Goal: Task Accomplishment & Management: Use online tool/utility

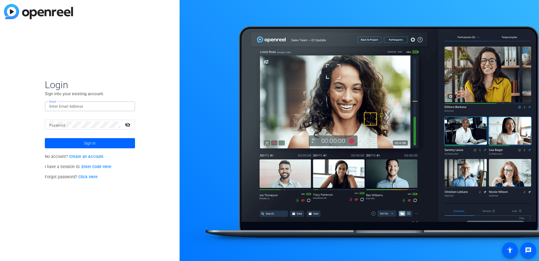
click at [91, 106] on input "Email" at bounding box center [89, 106] width 81 height 7
type input "[EMAIL_ADDRESS][PERSON_NAME][DOMAIN_NAME]"
click at [45, 138] on button "Sign in" at bounding box center [90, 143] width 90 height 10
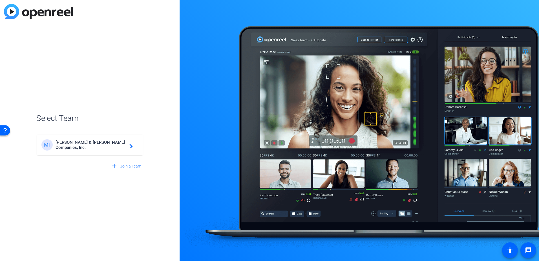
click at [95, 141] on div "MI [PERSON_NAME] & [PERSON_NAME] Companies, Inc. navigate_next" at bounding box center [89, 144] width 97 height 11
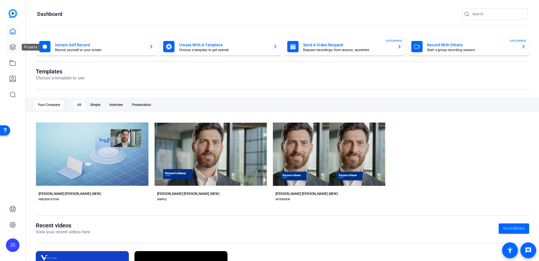
click at [10, 45] on icon at bounding box center [12, 47] width 7 height 7
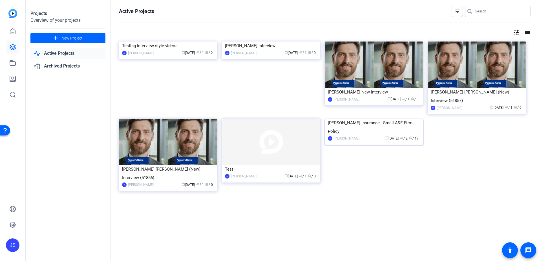
click at [347, 135] on div "[PERSON_NAME] Insurance - Small A&E Firm Policy" at bounding box center [374, 126] width 92 height 17
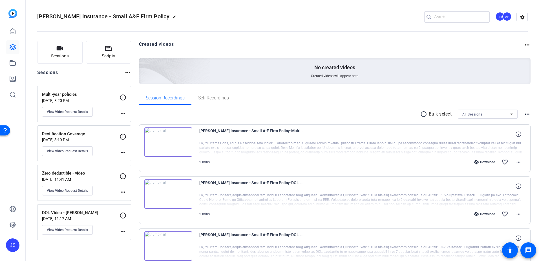
click at [98, 133] on p "Rectification Coverage" at bounding box center [81, 134] width 78 height 6
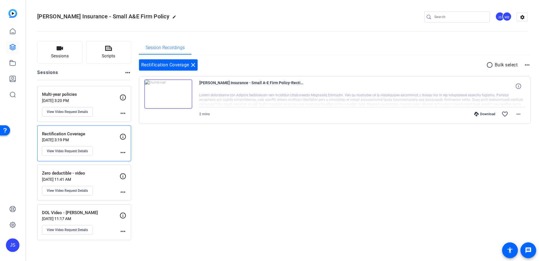
click at [167, 91] on img at bounding box center [168, 93] width 48 height 29
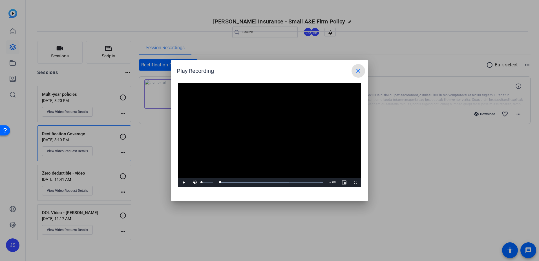
drag, startPoint x: 203, startPoint y: 183, endPoint x: 197, endPoint y: 183, distance: 5.9
click at [197, 183] on div "Play Unmute 0% Current Time 0:00 / Duration 2:08 Loaded : 100.00% 0:00 0:00 Str…" at bounding box center [269, 182] width 183 height 8
click at [196, 182] on span "Video Player" at bounding box center [194, 182] width 11 height 0
drag, startPoint x: 213, startPoint y: 181, endPoint x: 204, endPoint y: 183, distance: 9.0
click at [204, 183] on div "0:00" at bounding box center [203, 181] width 1 height 1
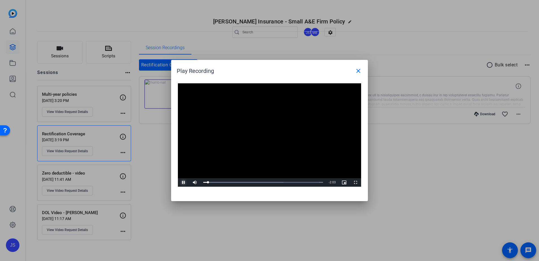
click at [183, 182] on span "Video Player" at bounding box center [183, 182] width 11 height 0
click at [316, 71] on div "Play Recording close" at bounding box center [271, 71] width 188 height 14
click at [187, 182] on span "Video Player" at bounding box center [183, 182] width 11 height 0
drag, startPoint x: 210, startPoint y: 181, endPoint x: 199, endPoint y: 181, distance: 10.4
click at [199, 181] on div "Play Unmute 0% Current Time 0:00 / Duration 2:08 Loaded : 100.00% 0:00 0:00 Str…" at bounding box center [269, 182] width 183 height 8
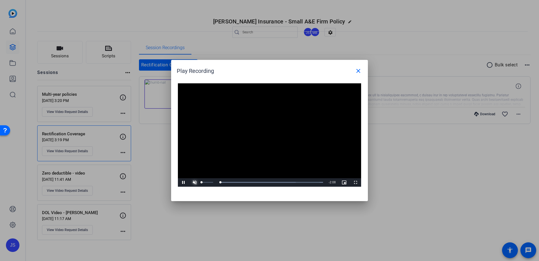
click at [193, 182] on span "Video Player" at bounding box center [194, 182] width 11 height 0
drag, startPoint x: 206, startPoint y: 182, endPoint x: 202, endPoint y: 182, distance: 3.7
click at [203, 182] on div "0:00" at bounding box center [203, 181] width 0 height 1
click at [183, 182] on span "Video Player" at bounding box center [183, 182] width 11 height 0
click at [185, 182] on span "Video Player" at bounding box center [183, 182] width 11 height 0
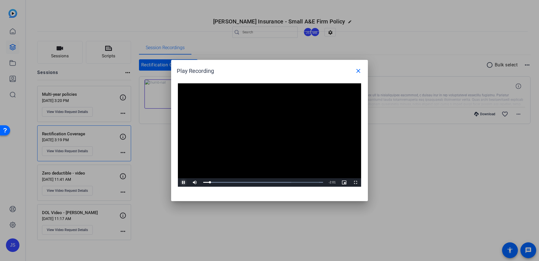
click at [184, 182] on span "Video Player" at bounding box center [183, 182] width 11 height 0
click at [357, 70] on mat-icon "close" at bounding box center [358, 70] width 7 height 7
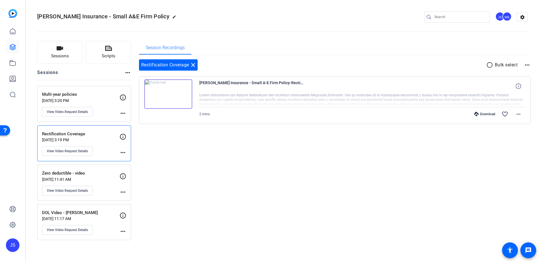
click at [91, 97] on p "Multi-year policies" at bounding box center [81, 94] width 78 height 6
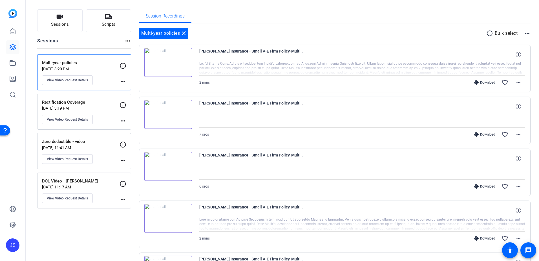
scroll to position [30, 0]
click at [163, 62] on img at bounding box center [168, 63] width 48 height 29
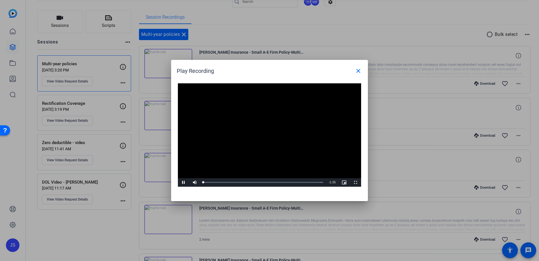
click at [268, 130] on video "Video Player" at bounding box center [269, 134] width 183 height 103
click at [185, 182] on span "Video Player" at bounding box center [183, 182] width 11 height 0
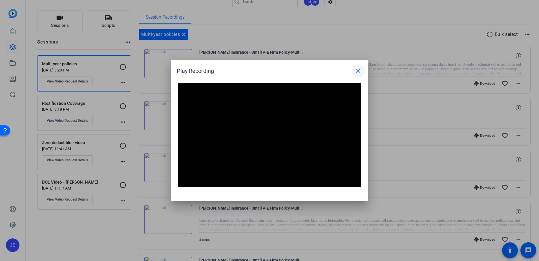
click at [361, 73] on mat-icon "close" at bounding box center [358, 70] width 7 height 7
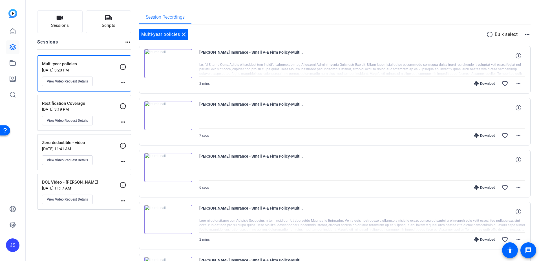
click at [166, 64] on img at bounding box center [168, 63] width 48 height 29
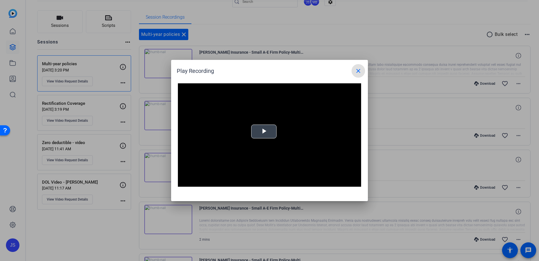
click at [264, 131] on span "Video Player" at bounding box center [264, 131] width 0 height 0
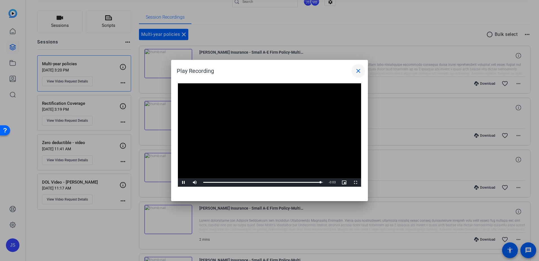
click at [355, 73] on mat-icon "close" at bounding box center [358, 70] width 7 height 7
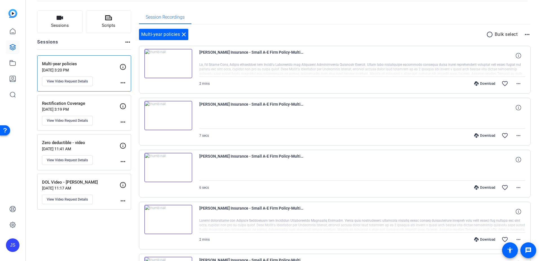
click at [166, 116] on img at bounding box center [168, 115] width 48 height 29
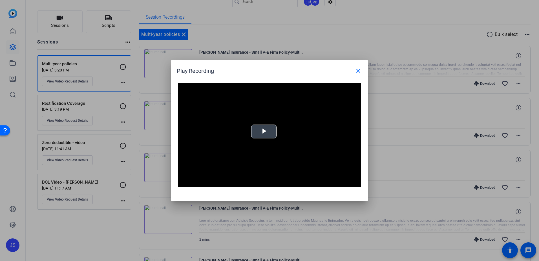
click at [273, 139] on video "Video Player" at bounding box center [269, 134] width 183 height 103
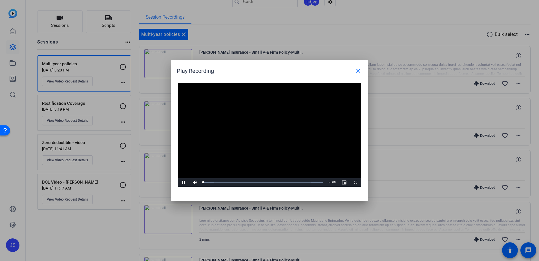
click at [270, 136] on video "Video Player" at bounding box center [269, 134] width 183 height 103
click at [259, 149] on video "Video Player" at bounding box center [269, 134] width 183 height 103
click at [357, 72] on mat-icon "close" at bounding box center [358, 70] width 7 height 7
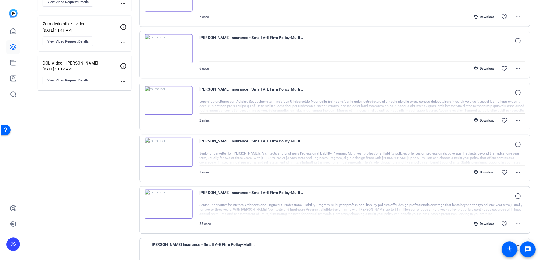
scroll to position [171, 0]
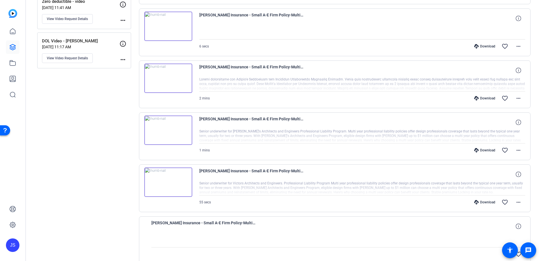
click at [168, 180] on img at bounding box center [168, 181] width 48 height 29
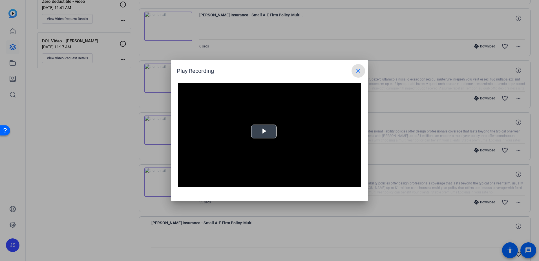
click at [264, 131] on span "Video Player" at bounding box center [264, 131] width 0 height 0
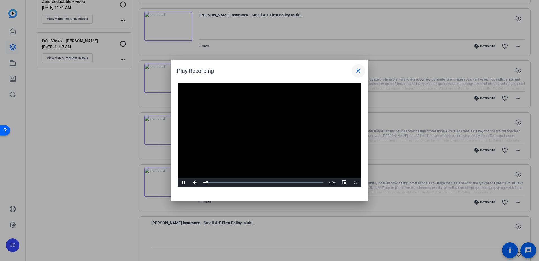
click at [356, 71] on mat-icon "close" at bounding box center [358, 70] width 7 height 7
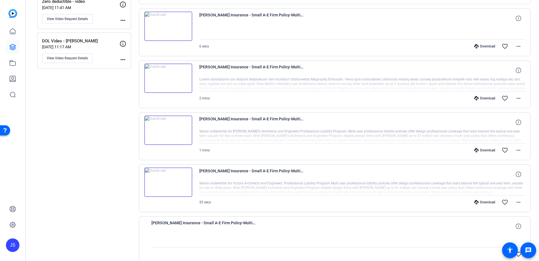
click at [163, 129] on img at bounding box center [168, 129] width 48 height 29
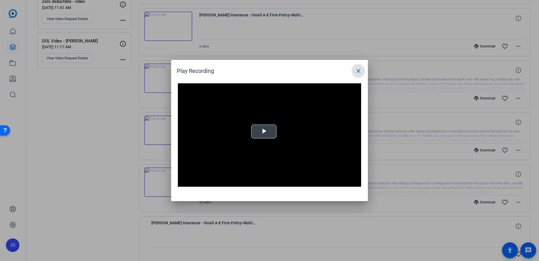
click at [264, 131] on span "Video Player" at bounding box center [264, 131] width 0 height 0
click at [357, 73] on mat-icon "close" at bounding box center [358, 70] width 7 height 7
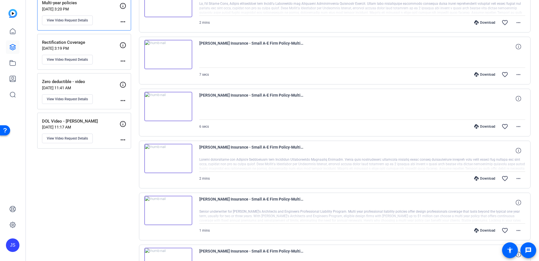
scroll to position [2, 0]
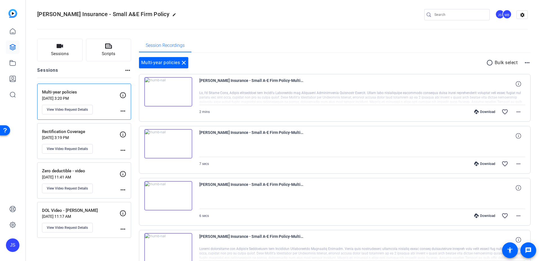
click at [171, 91] on img at bounding box center [168, 91] width 48 height 29
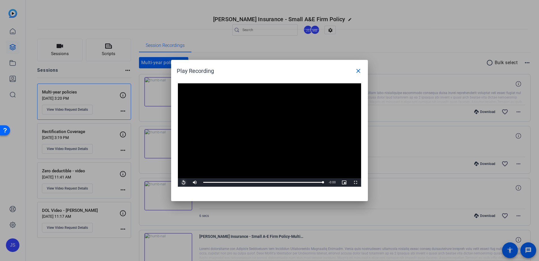
click at [182, 182] on span "Video Player" at bounding box center [183, 182] width 11 height 0
click at [186, 182] on span "Video Player" at bounding box center [183, 182] width 11 height 0
click at [184, 182] on span "Video Player" at bounding box center [183, 182] width 11 height 0
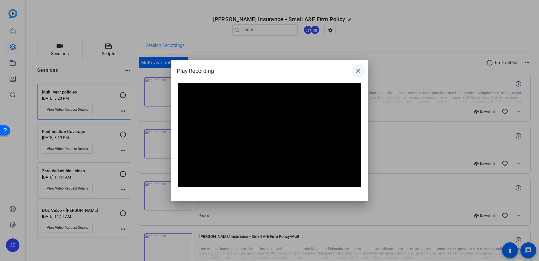
click at [358, 72] on mat-icon "close" at bounding box center [358, 70] width 7 height 7
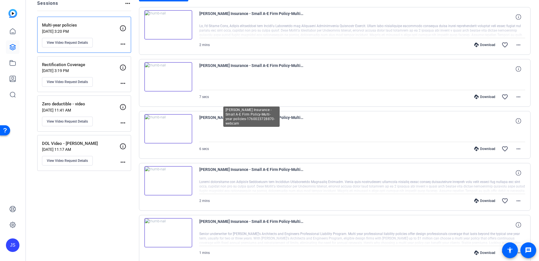
scroll to position [171, 0]
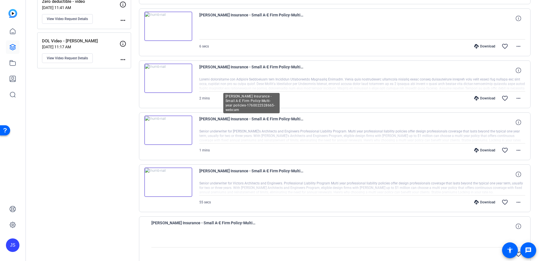
click at [234, 117] on span "[PERSON_NAME] Insurance - Small A-E Firm Policy-Multi-year policies-17600225286…" at bounding box center [251, 122] width 104 height 14
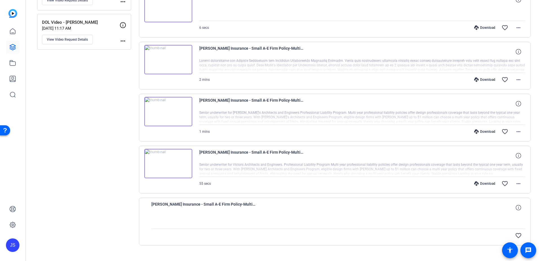
scroll to position [200, 0]
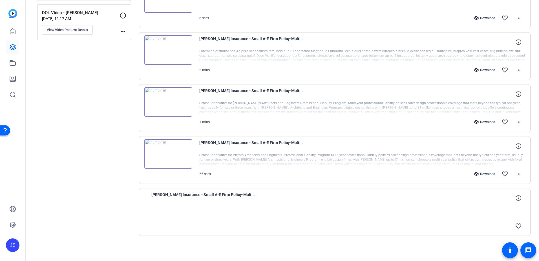
click at [167, 103] on img at bounding box center [168, 101] width 48 height 29
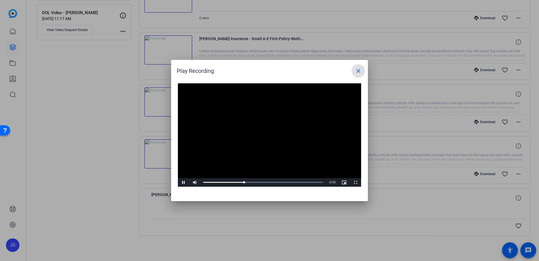
click at [356, 72] on mat-icon "close" at bounding box center [358, 70] width 7 height 7
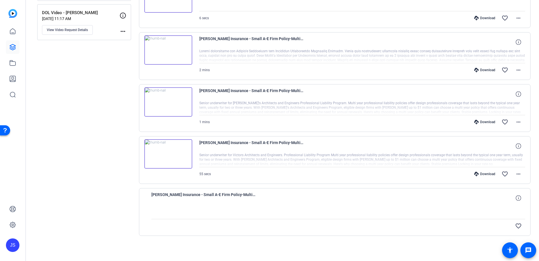
click at [170, 102] on img at bounding box center [168, 101] width 48 height 29
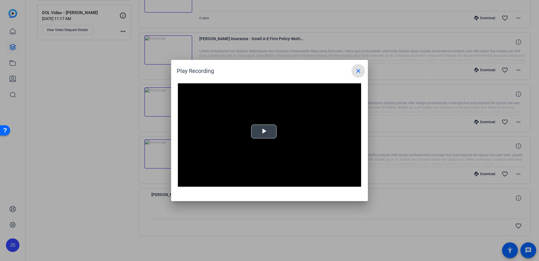
click at [263, 127] on div "Video Player is loading. Play Video Play Mute Current Time 0:00 / Duration 1:15…" at bounding box center [269, 134] width 183 height 103
click at [361, 68] on mat-icon "close" at bounding box center [358, 70] width 7 height 7
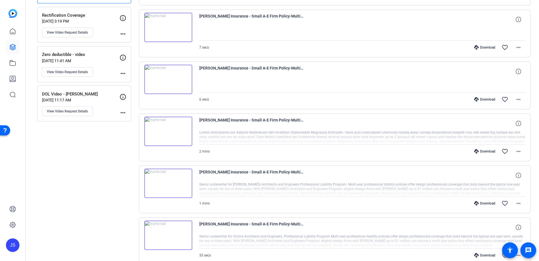
scroll to position [115, 0]
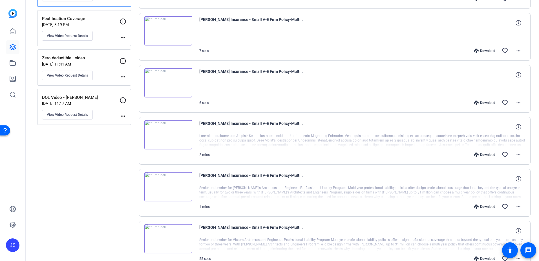
click at [164, 136] on img at bounding box center [168, 134] width 48 height 29
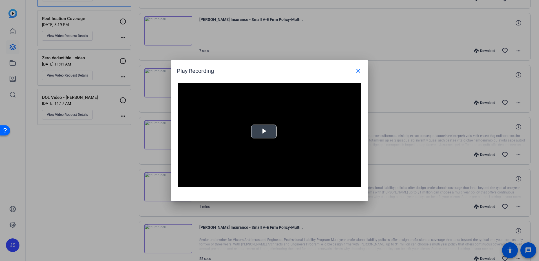
click at [246, 131] on video "Video Player" at bounding box center [269, 134] width 183 height 103
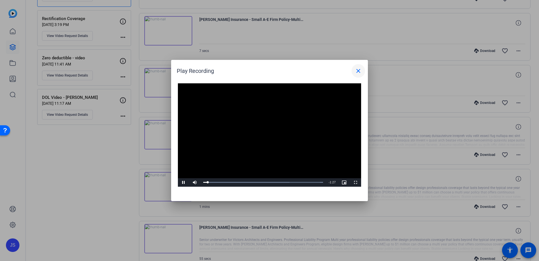
click at [362, 71] on span at bounding box center [359, 71] width 14 height 14
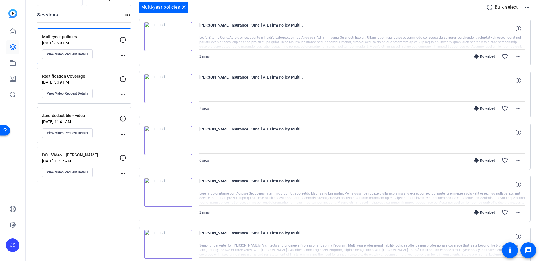
scroll to position [2, 0]
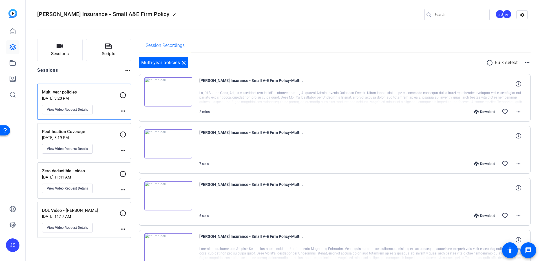
click at [170, 90] on img at bounding box center [168, 91] width 48 height 29
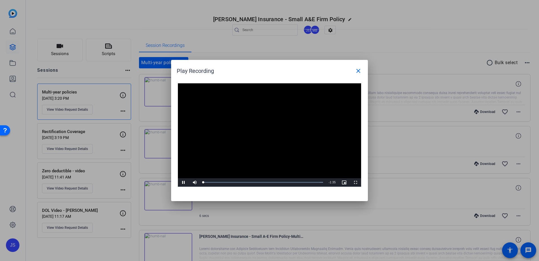
click at [265, 132] on video "Video Player" at bounding box center [269, 134] width 183 height 103
click at [364, 72] on span at bounding box center [359, 71] width 14 height 14
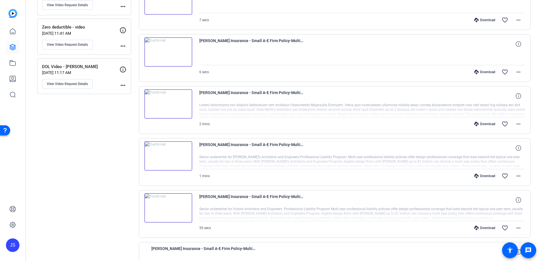
scroll to position [171, 0]
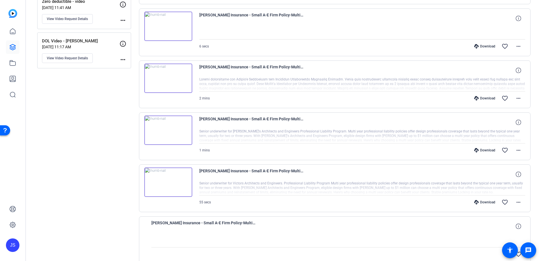
click at [165, 131] on img at bounding box center [168, 129] width 48 height 29
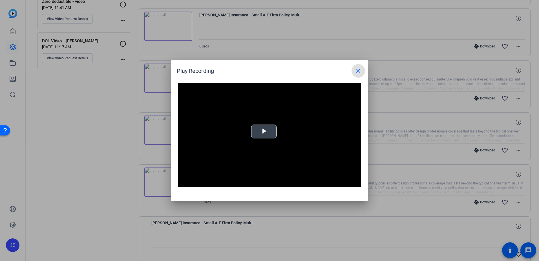
click at [268, 129] on div "Video Player is loading. Play Video Play Mute Current Time 0:00 / Duration 1:15…" at bounding box center [269, 134] width 183 height 103
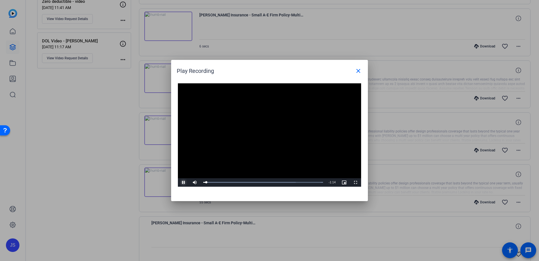
click at [183, 182] on span "Video Player" at bounding box center [183, 182] width 11 height 0
click at [364, 68] on span at bounding box center [359, 71] width 14 height 14
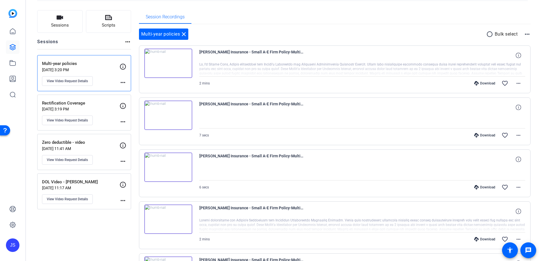
scroll to position [30, 0]
click at [168, 62] on img at bounding box center [168, 63] width 48 height 29
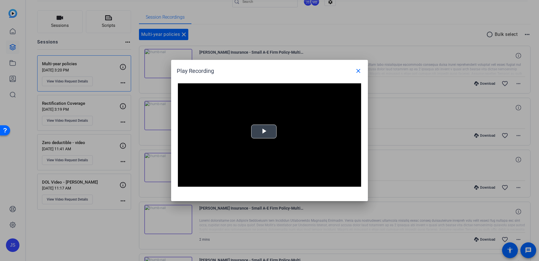
click at [264, 131] on span "Video Player" at bounding box center [264, 131] width 0 height 0
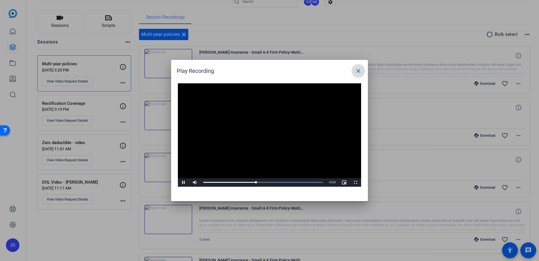
click at [358, 70] on mat-icon "close" at bounding box center [358, 70] width 7 height 7
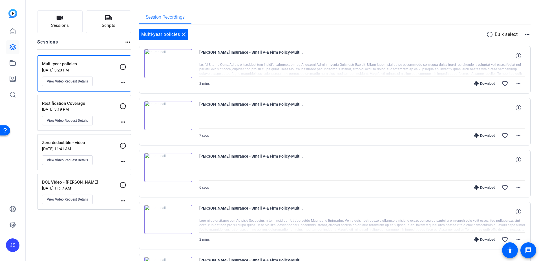
click at [168, 215] on img at bounding box center [168, 218] width 48 height 29
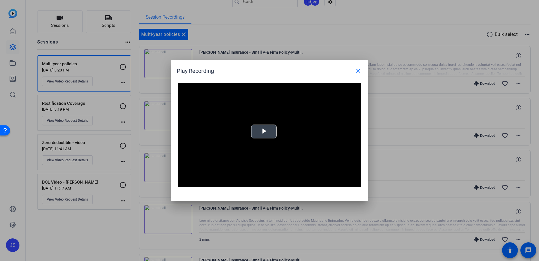
click at [264, 131] on span "Video Player" at bounding box center [264, 131] width 0 height 0
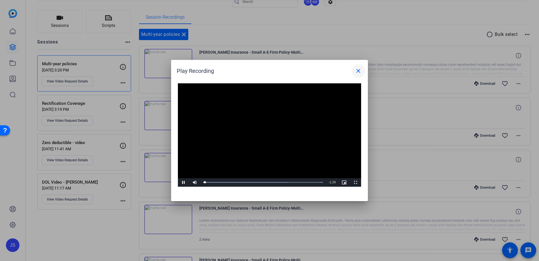
click at [363, 72] on span at bounding box center [359, 71] width 14 height 14
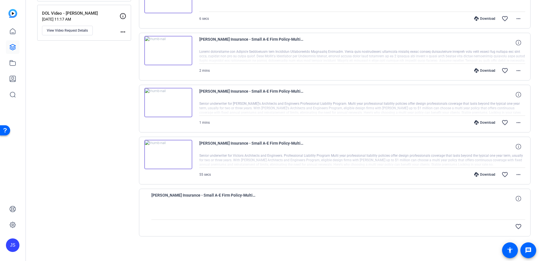
scroll to position [200, 0]
click at [166, 151] on img at bounding box center [168, 153] width 48 height 29
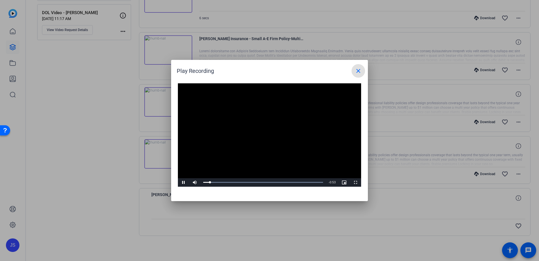
click at [359, 68] on mat-icon "close" at bounding box center [358, 70] width 7 height 7
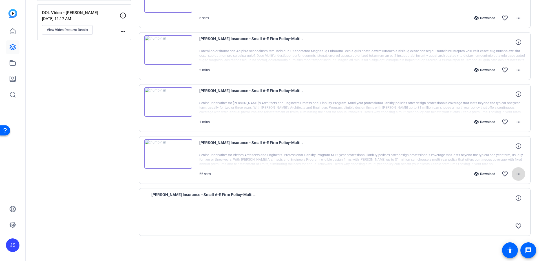
click at [518, 171] on mat-icon "more_horiz" at bounding box center [518, 173] width 7 height 7
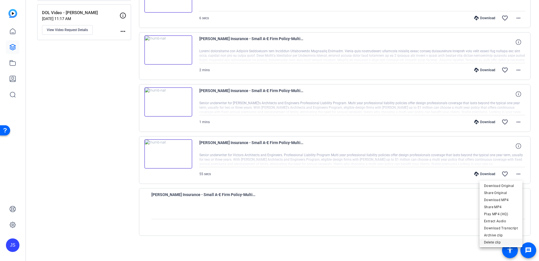
click at [493, 241] on span "Delete clip" at bounding box center [501, 242] width 34 height 7
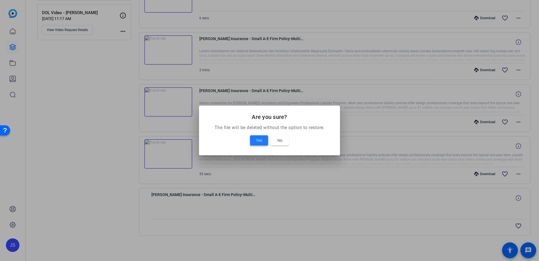
click at [266, 138] on span at bounding box center [259, 140] width 18 height 14
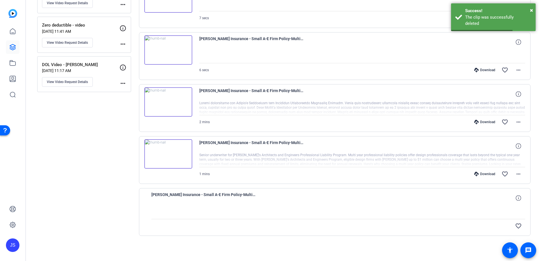
scroll to position [120, 0]
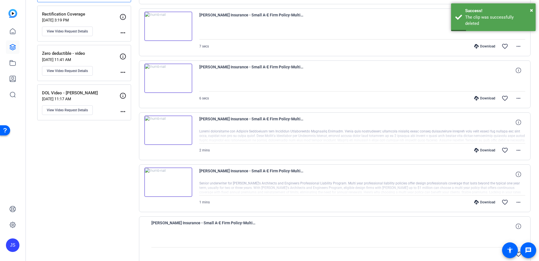
click at [162, 182] on img at bounding box center [168, 181] width 48 height 29
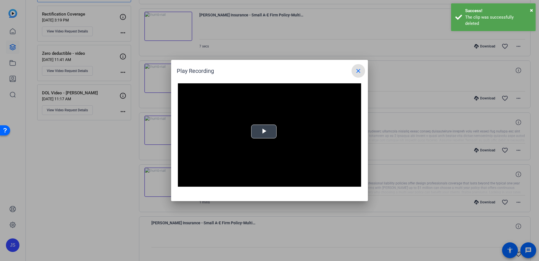
click at [256, 144] on video "Video Player" at bounding box center [269, 134] width 183 height 103
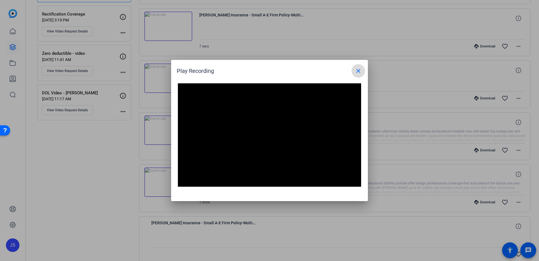
click at [358, 71] on mat-icon "close" at bounding box center [358, 70] width 7 height 7
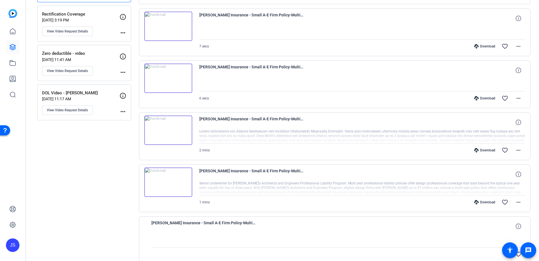
click at [170, 129] on img at bounding box center [168, 129] width 48 height 29
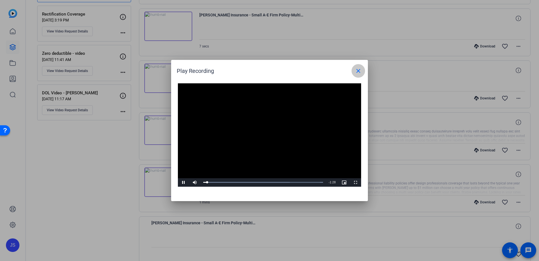
click at [355, 69] on mat-icon "close" at bounding box center [358, 70] width 7 height 7
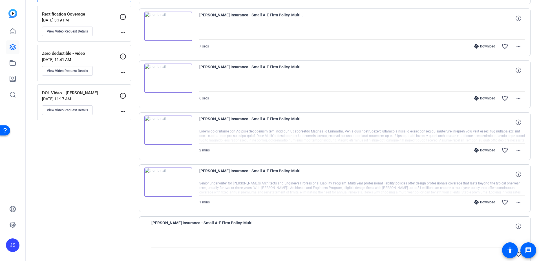
click at [170, 77] on img at bounding box center [168, 77] width 48 height 29
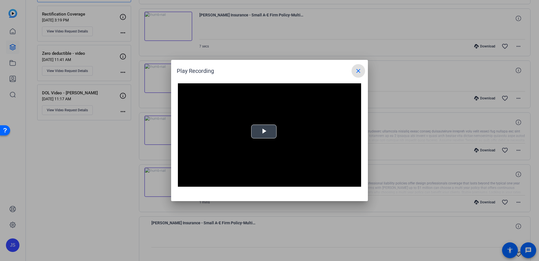
click at [269, 128] on div "Video Player is loading. Play Video Play Mute Current Time 0:00 / Duration -:- …" at bounding box center [269, 134] width 183 height 103
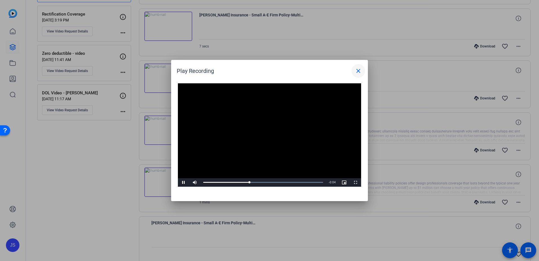
click at [358, 72] on mat-icon "close" at bounding box center [358, 70] width 7 height 7
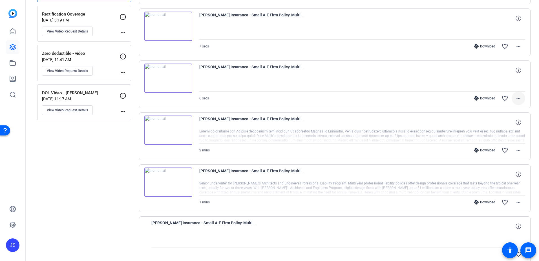
click at [512, 96] on span at bounding box center [519, 98] width 14 height 14
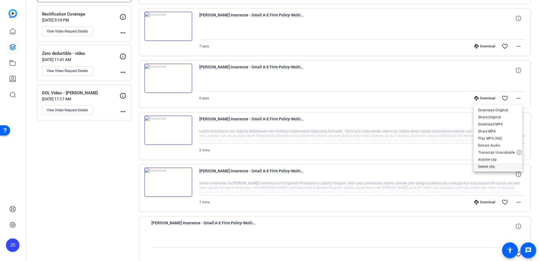
click at [489, 167] on span "Delete clip" at bounding box center [498, 166] width 40 height 7
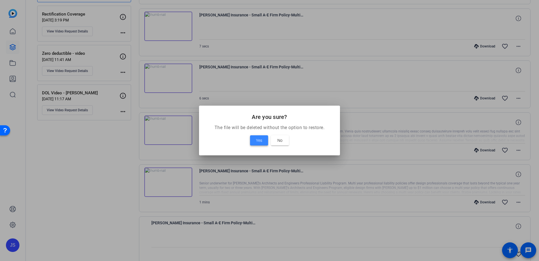
click at [262, 137] on span "Yes" at bounding box center [259, 140] width 6 height 7
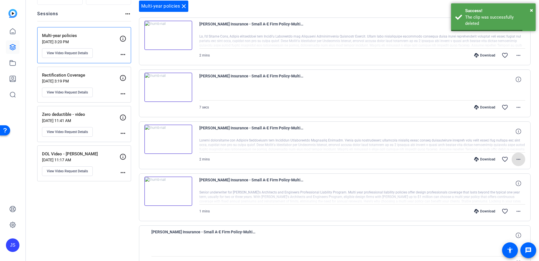
scroll to position [11, 0]
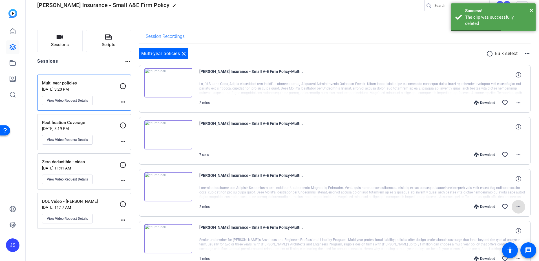
click at [172, 133] on img at bounding box center [168, 134] width 48 height 29
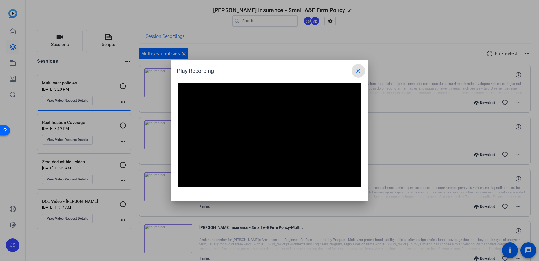
click at [359, 72] on mat-icon "close" at bounding box center [358, 70] width 7 height 7
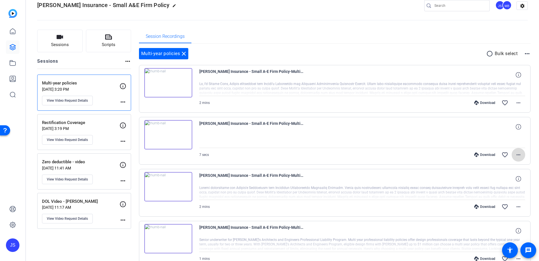
click at [515, 155] on mat-icon "more_horiz" at bounding box center [518, 154] width 7 height 7
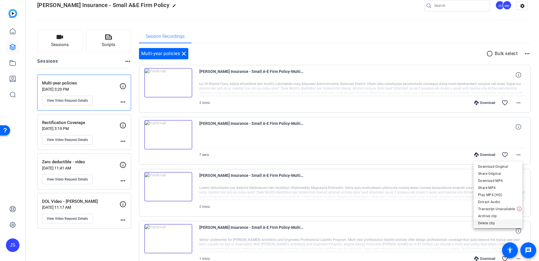
click at [493, 222] on span "Delete clip" at bounding box center [498, 222] width 40 height 7
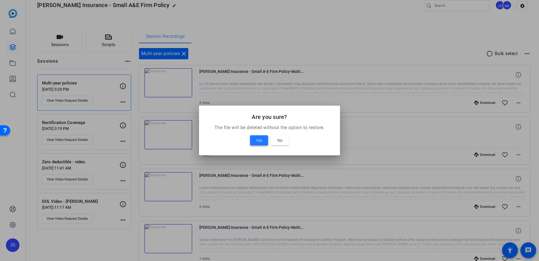
click at [256, 141] on span "Yes" at bounding box center [259, 140] width 6 height 7
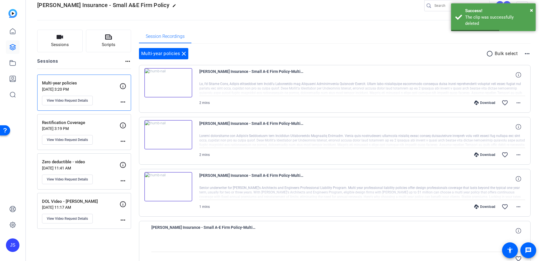
click at [97, 206] on p "[DATE] 11:17 AM" at bounding box center [81, 207] width 78 height 5
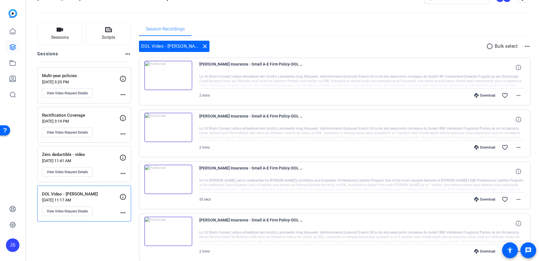
scroll to position [0, 0]
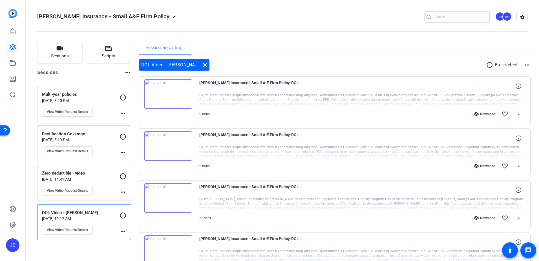
click at [102, 173] on p "Zero deductible - video" at bounding box center [81, 173] width 78 height 6
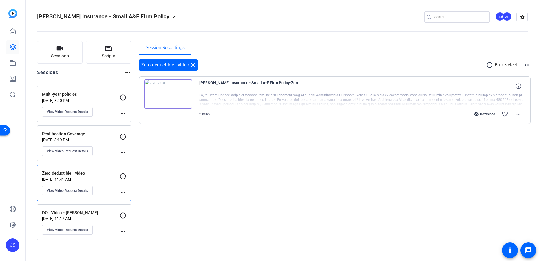
click at [170, 88] on img at bounding box center [168, 93] width 48 height 29
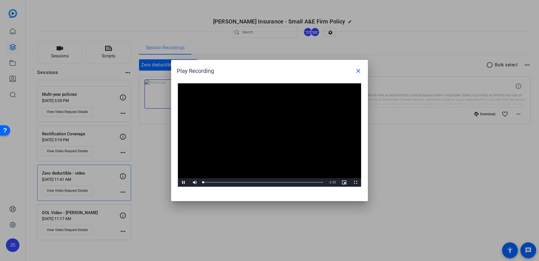
click at [259, 127] on video "Video Player" at bounding box center [269, 134] width 183 height 103
click at [182, 182] on span "Video Player" at bounding box center [183, 182] width 11 height 0
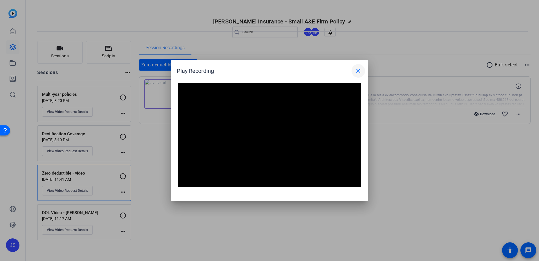
click at [360, 71] on mat-icon "close" at bounding box center [358, 70] width 7 height 7
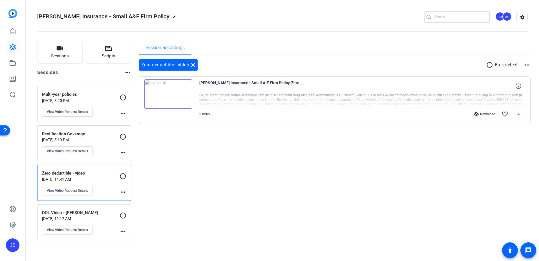
click at [86, 99] on p "[DATE] 3:20 PM" at bounding box center [81, 100] width 78 height 5
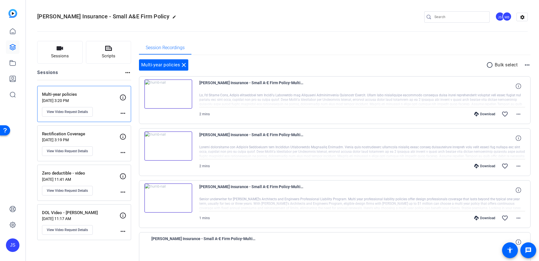
click at [167, 94] on img at bounding box center [168, 93] width 48 height 29
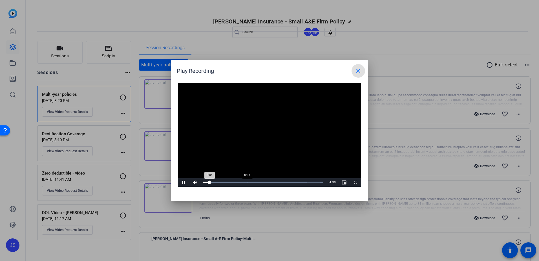
click at [247, 183] on div "Loaded : 100.00% 0:34 0:04" at bounding box center [264, 182] width 126 height 8
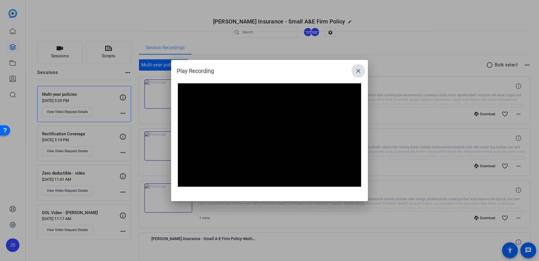
click at [359, 70] on mat-icon "close" at bounding box center [358, 70] width 7 height 7
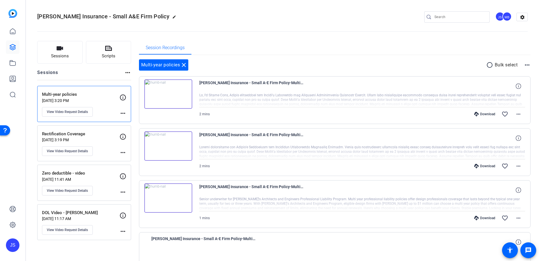
click at [63, 137] on div "Rectification Coverage [DATE] 3:19 PM View Video Request Details" at bounding box center [81, 143] width 78 height 25
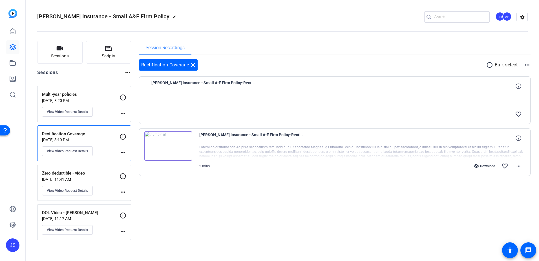
click at [167, 145] on img at bounding box center [168, 145] width 48 height 29
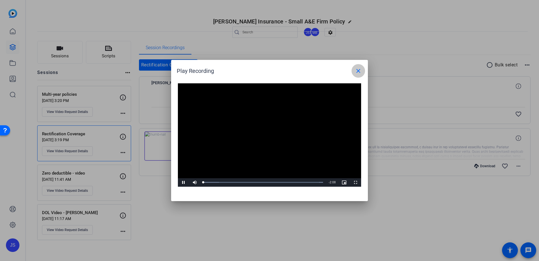
click at [358, 68] on mat-icon "close" at bounding box center [358, 70] width 7 height 7
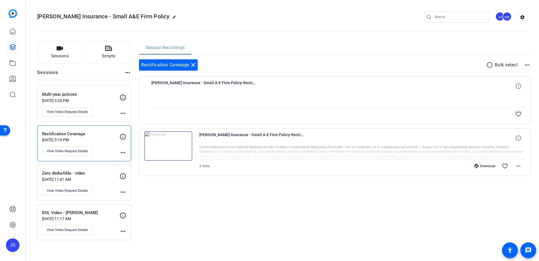
click at [87, 176] on p "Zero deductible - video" at bounding box center [81, 173] width 78 height 6
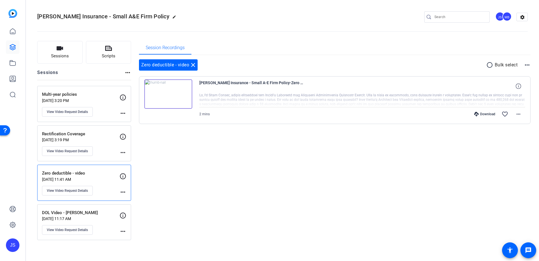
click at [103, 213] on p "DOL Video - [PERSON_NAME]" at bounding box center [81, 212] width 78 height 6
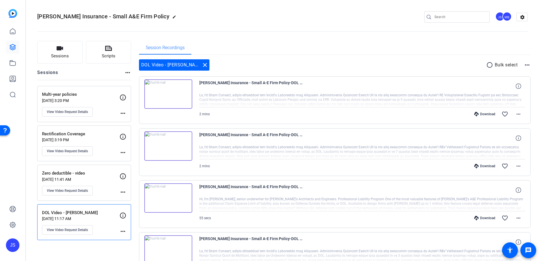
click at [164, 90] on img at bounding box center [168, 93] width 48 height 29
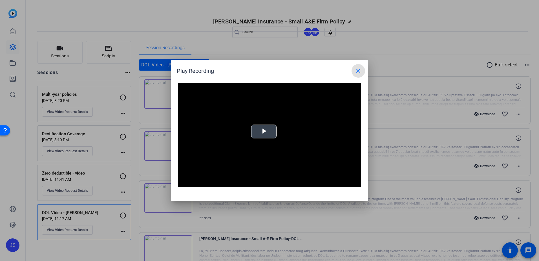
click at [273, 133] on div "Video Player is loading. Play Video Play Mute Current Time 0:00 / Duration 1:59…" at bounding box center [269, 134] width 183 height 103
click at [358, 74] on span at bounding box center [359, 71] width 14 height 14
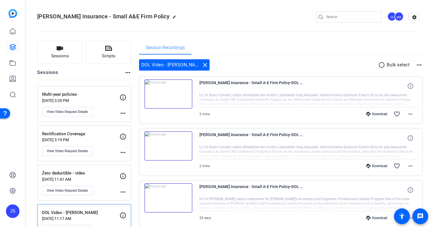
click at [102, 137] on div "Rectification Coverage [DATE] 3:19 PM View Video Request Details" at bounding box center [81, 143] width 78 height 25
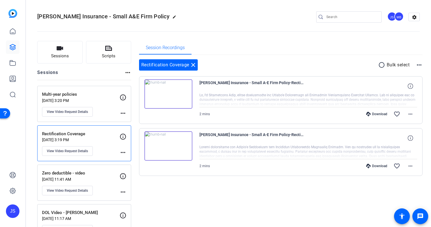
click at [167, 94] on img at bounding box center [168, 93] width 48 height 29
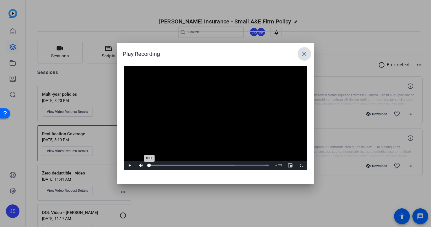
click at [149, 165] on div "Loaded : 100.00% 0:00 0:11" at bounding box center [209, 165] width 126 height 8
click at [132, 165] on span "Video Player" at bounding box center [129, 165] width 11 height 0
drag, startPoint x: 152, startPoint y: 165, endPoint x: 147, endPoint y: 165, distance: 5.4
click at [149, 165] on div "0:00" at bounding box center [149, 164] width 0 height 1
click at [131, 165] on span "Video Player" at bounding box center [129, 165] width 11 height 0
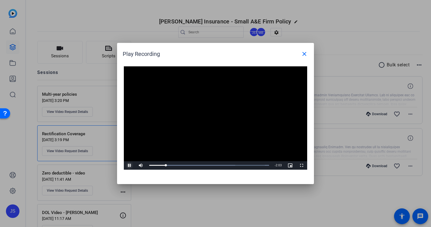
click at [129, 165] on span "Video Player" at bounding box center [129, 165] width 11 height 0
click at [127, 165] on span "Video Player" at bounding box center [129, 165] width 11 height 0
click at [193, 166] on div "Loaded : 100.00% 0:52 0:52" at bounding box center [209, 164] width 120 height 1
click at [210, 165] on div "Loaded : 100.00% 1:12 0:55" at bounding box center [209, 164] width 120 height 1
click at [129, 165] on span "Video Player" at bounding box center [129, 165] width 11 height 0
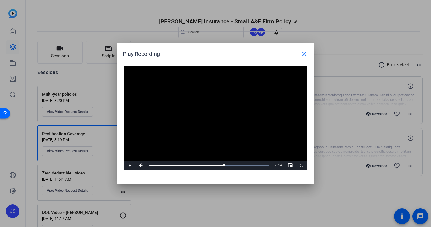
click at [295, 65] on div "Video Player is loading. Play Video Play Mute 78% Current Time 1:29 / Duration …" at bounding box center [215, 122] width 197 height 123
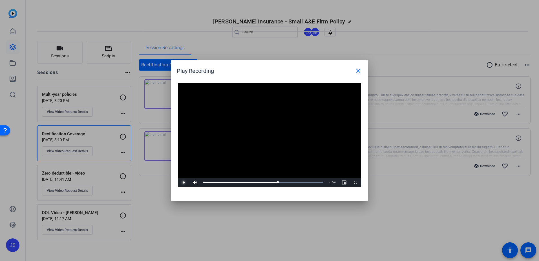
click at [181, 182] on span "Video Player" at bounding box center [183, 182] width 11 height 0
click at [183, 182] on span "Video Player" at bounding box center [183, 182] width 11 height 0
click at [358, 69] on mat-icon "close" at bounding box center [358, 70] width 7 height 7
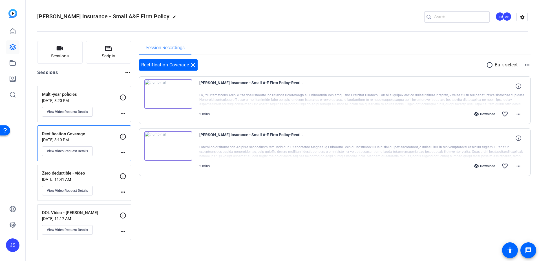
click at [103, 107] on div "Multi-year policies [DATE] 3:20 PM View Video Request Details" at bounding box center [81, 103] width 78 height 25
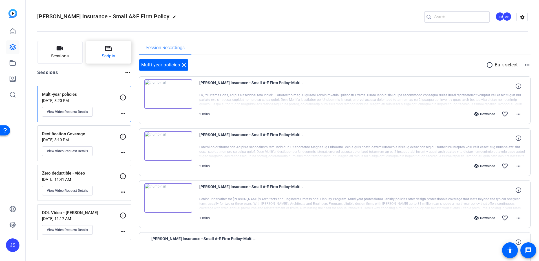
click at [98, 58] on button "Scripts" at bounding box center [108, 52] width 45 height 23
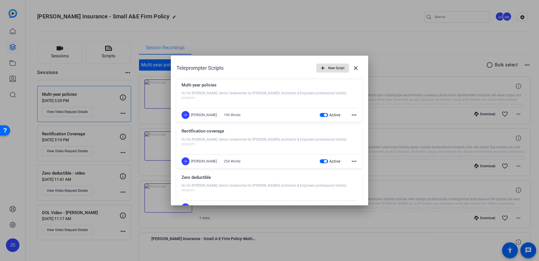
click at [226, 94] on div at bounding box center [270, 98] width 176 height 14
click at [351, 115] on mat-icon "more_horiz" at bounding box center [354, 114] width 7 height 7
click at [357, 120] on span "Edit" at bounding box center [364, 123] width 23 height 7
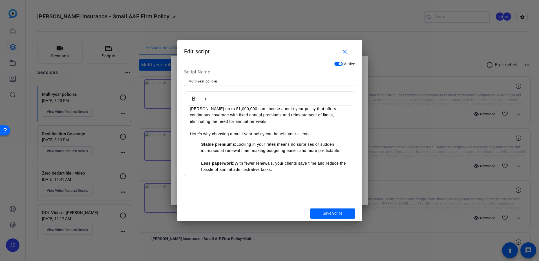
scroll to position [56, 0]
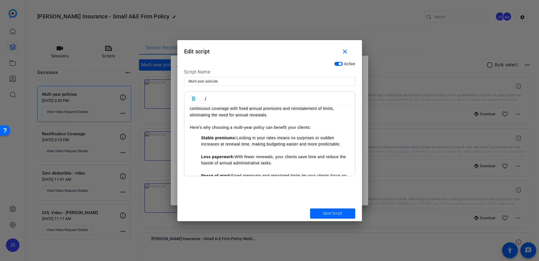
click at [202, 138] on strong "Stable premiums:" at bounding box center [218, 137] width 35 height 5
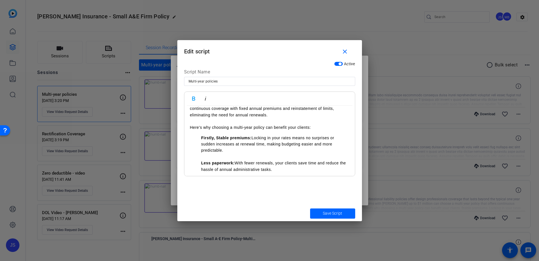
click at [201, 163] on ul "Firstly, Stable premiums: Locking in your rates means no surprises or sudden in…" at bounding box center [269, 163] width 159 height 57
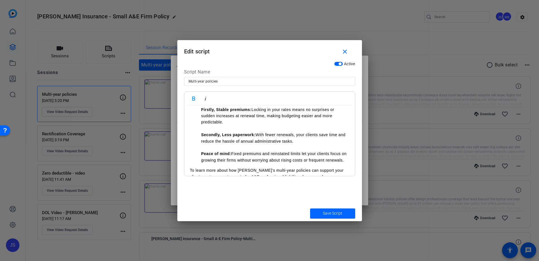
click at [199, 155] on ul "Firstly, Stable premiums: Locking in your rates means no surprises or sudden in…" at bounding box center [269, 134] width 159 height 57
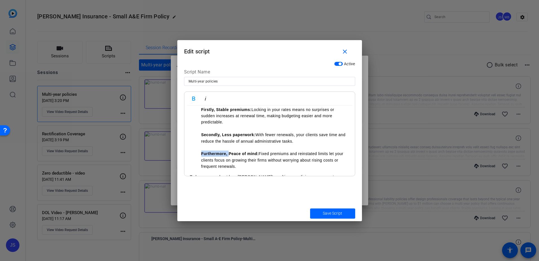
drag, startPoint x: 228, startPoint y: 152, endPoint x: 203, endPoint y: 154, distance: 26.0
click at [203, 154] on strong "Furthermore, Peace of mind:" at bounding box center [230, 153] width 58 height 5
click at [212, 154] on strong "And, also, Peace of mind:" at bounding box center [227, 153] width 52 height 5
click at [328, 211] on span "Save Script" at bounding box center [332, 213] width 19 height 6
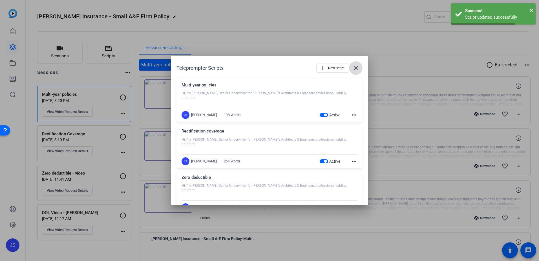
click at [357, 69] on span at bounding box center [356, 68] width 14 height 14
